Goal: Task Accomplishment & Management: Use online tool/utility

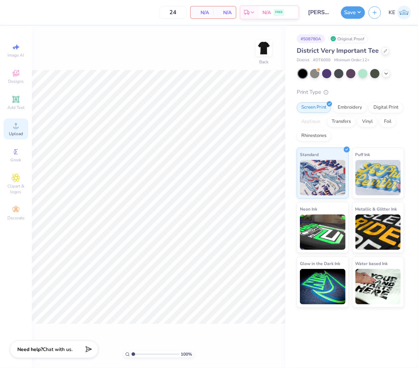
click at [11, 133] on span "Upload" at bounding box center [16, 134] width 14 height 6
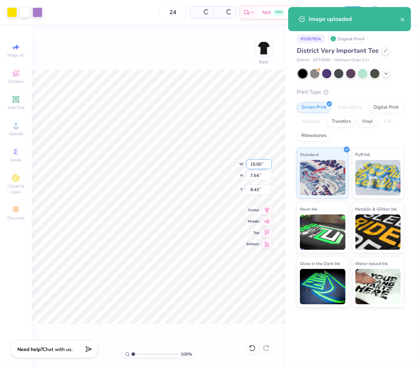
click at [258, 161] on input "15.00" at bounding box center [259, 164] width 25 height 10
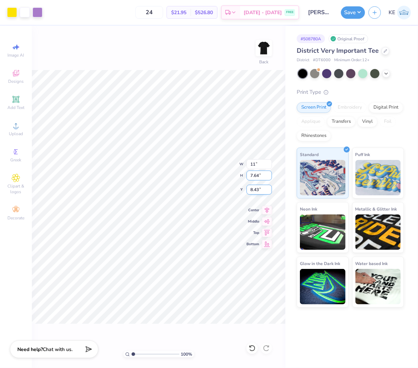
type input "11.00"
type input "5.60"
type input "3.00"
click at [264, 51] on img at bounding box center [264, 48] width 28 height 28
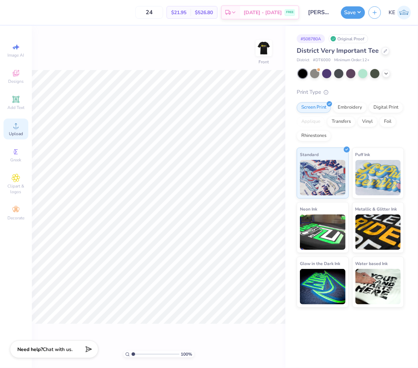
click at [12, 128] on icon at bounding box center [16, 125] width 8 height 8
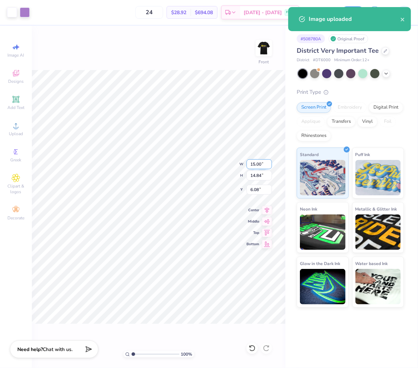
click at [258, 160] on input "15.00" at bounding box center [259, 164] width 25 height 10
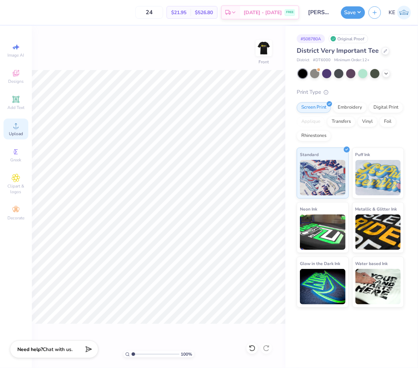
click at [13, 127] on icon at bounding box center [16, 125] width 8 height 8
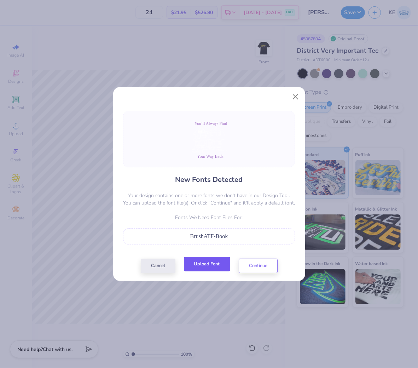
click at [208, 265] on button "Upload Font" at bounding box center [207, 264] width 46 height 15
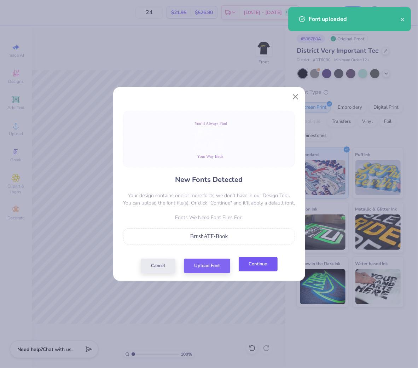
click at [249, 266] on button "Continue" at bounding box center [258, 264] width 39 height 15
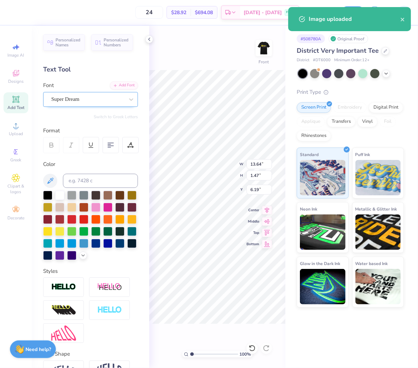
click at [87, 95] on div "Super Dream" at bounding box center [88, 99] width 74 height 11
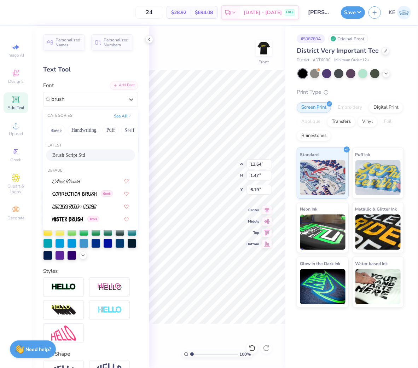
click at [94, 155] on div "Brush Script Std" at bounding box center [90, 154] width 76 height 7
type input "brush"
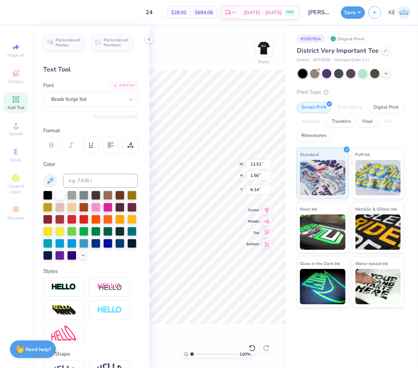
type input "13.51"
type input "1.56"
type input "6.14"
click at [78, 94] on div "Super Dream" at bounding box center [88, 99] width 74 height 11
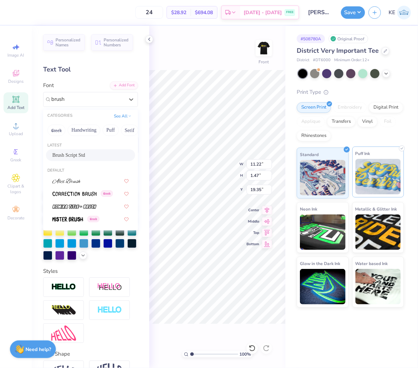
drag, startPoint x: 93, startPoint y: 155, endPoint x: 396, endPoint y: 182, distance: 303.8
click at [93, 155] on div "Brush Script Std" at bounding box center [90, 154] width 76 height 7
type input "brush"
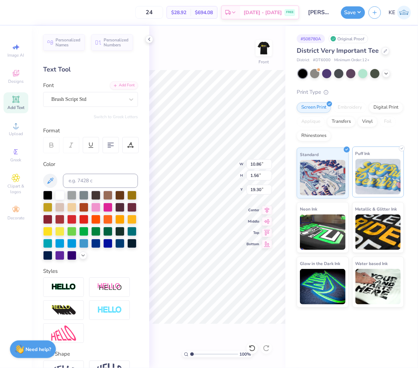
type input "10.86"
type input "1.56"
type input "19.30"
click at [147, 36] on icon at bounding box center [150, 39] width 6 height 6
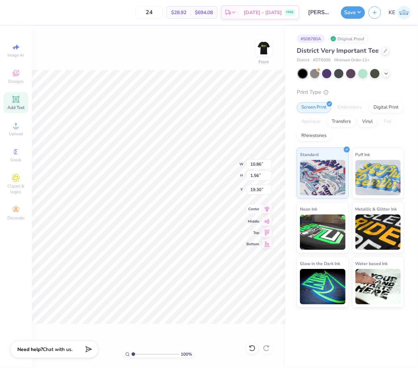
click at [268, 209] on icon at bounding box center [267, 209] width 5 height 6
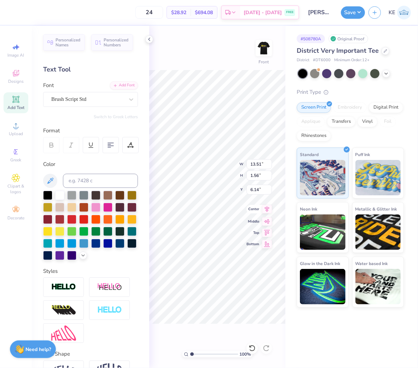
click at [266, 209] on icon at bounding box center [267, 209] width 10 height 8
click at [149, 37] on icon at bounding box center [150, 39] width 6 height 6
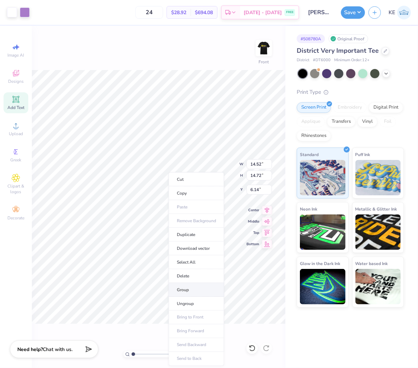
click at [201, 291] on li "Group" at bounding box center [197, 290] width 56 height 14
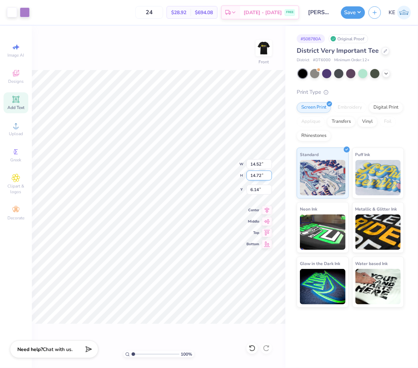
click at [261, 174] on input "14.72" at bounding box center [259, 176] width 25 height 10
type input "12.5"
click at [258, 191] on input "6.14" at bounding box center [259, 190] width 25 height 10
click at [255, 176] on input "12.5" at bounding box center [259, 176] width 25 height 10
click at [256, 187] on input "6.14" at bounding box center [259, 190] width 25 height 10
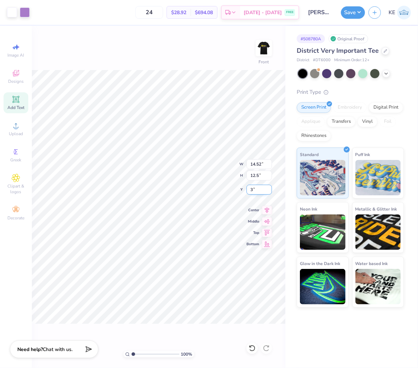
type input "3"
type input "14.72"
type input "3.00"
type input "1.94838386168054"
click at [256, 176] on input "14.72" at bounding box center [259, 176] width 25 height 10
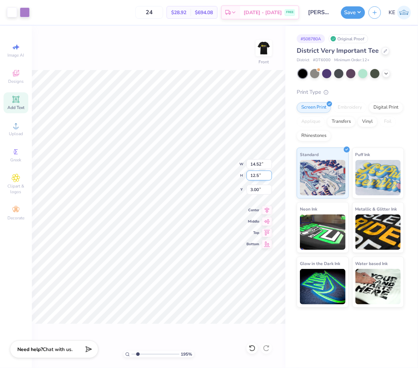
type input "12.5"
type input "1.94838386168054"
type input "12.33"
type input "12.50"
type input "3"
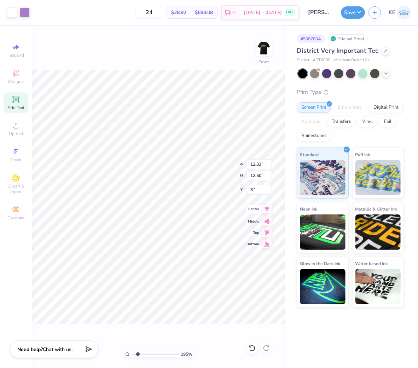
type input "1.94838386168054"
type input "3.00"
click at [268, 208] on icon at bounding box center [267, 209] width 10 height 8
type input "1"
click at [266, 50] on img at bounding box center [264, 48] width 28 height 28
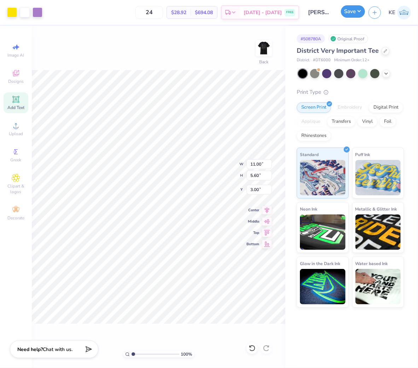
click at [360, 12] on button "Save" at bounding box center [353, 11] width 24 height 12
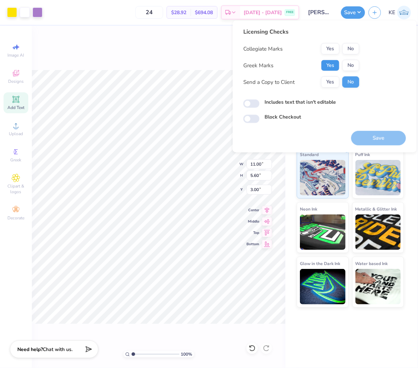
click at [329, 60] on button "Yes" at bounding box center [330, 65] width 18 height 11
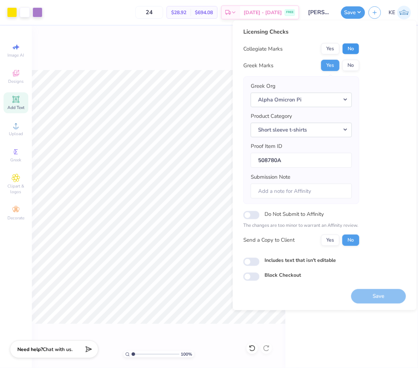
click at [355, 51] on button "No" at bounding box center [351, 48] width 17 height 11
click at [376, 296] on button "Save" at bounding box center [378, 296] width 55 height 15
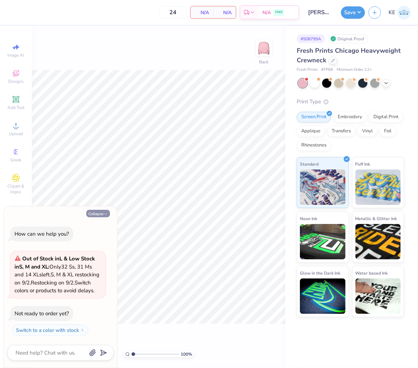
click at [107, 212] on icon "button" at bounding box center [106, 214] width 4 height 4
type textarea "x"
